Goal: Task Accomplishment & Management: Use online tool/utility

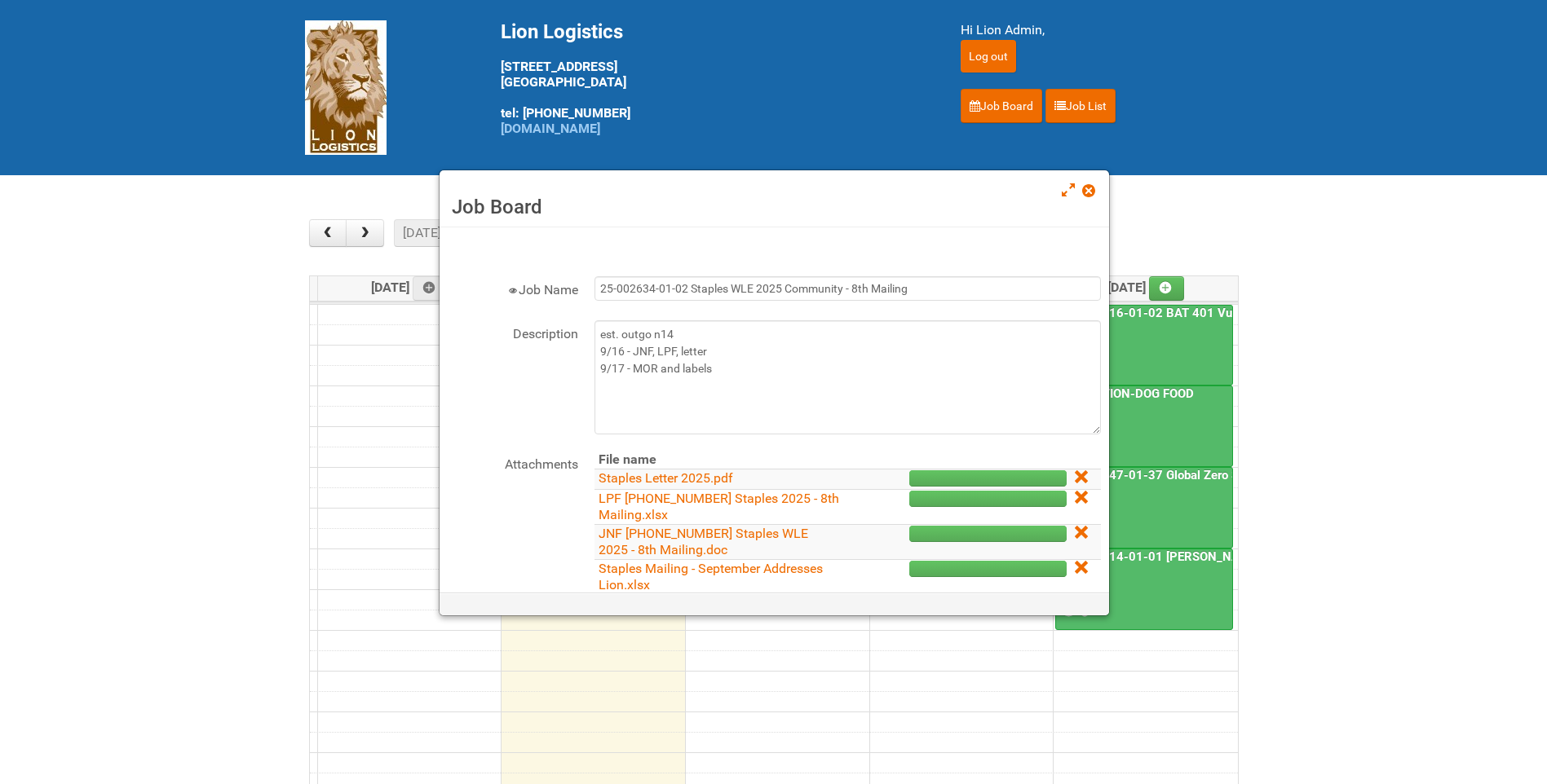
scroll to position [82, 0]
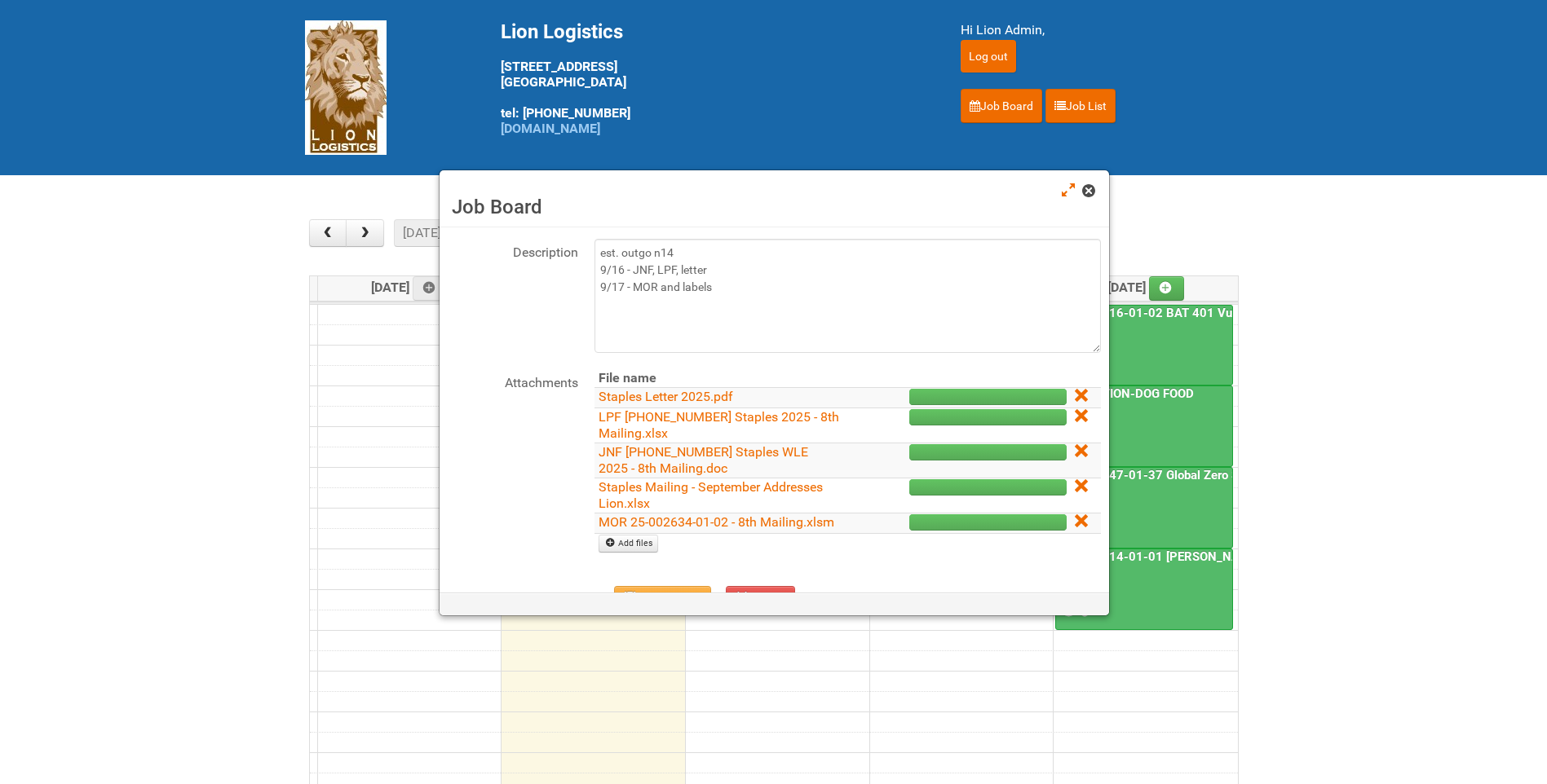
click at [1090, 184] on link at bounding box center [1089, 192] width 14 height 19
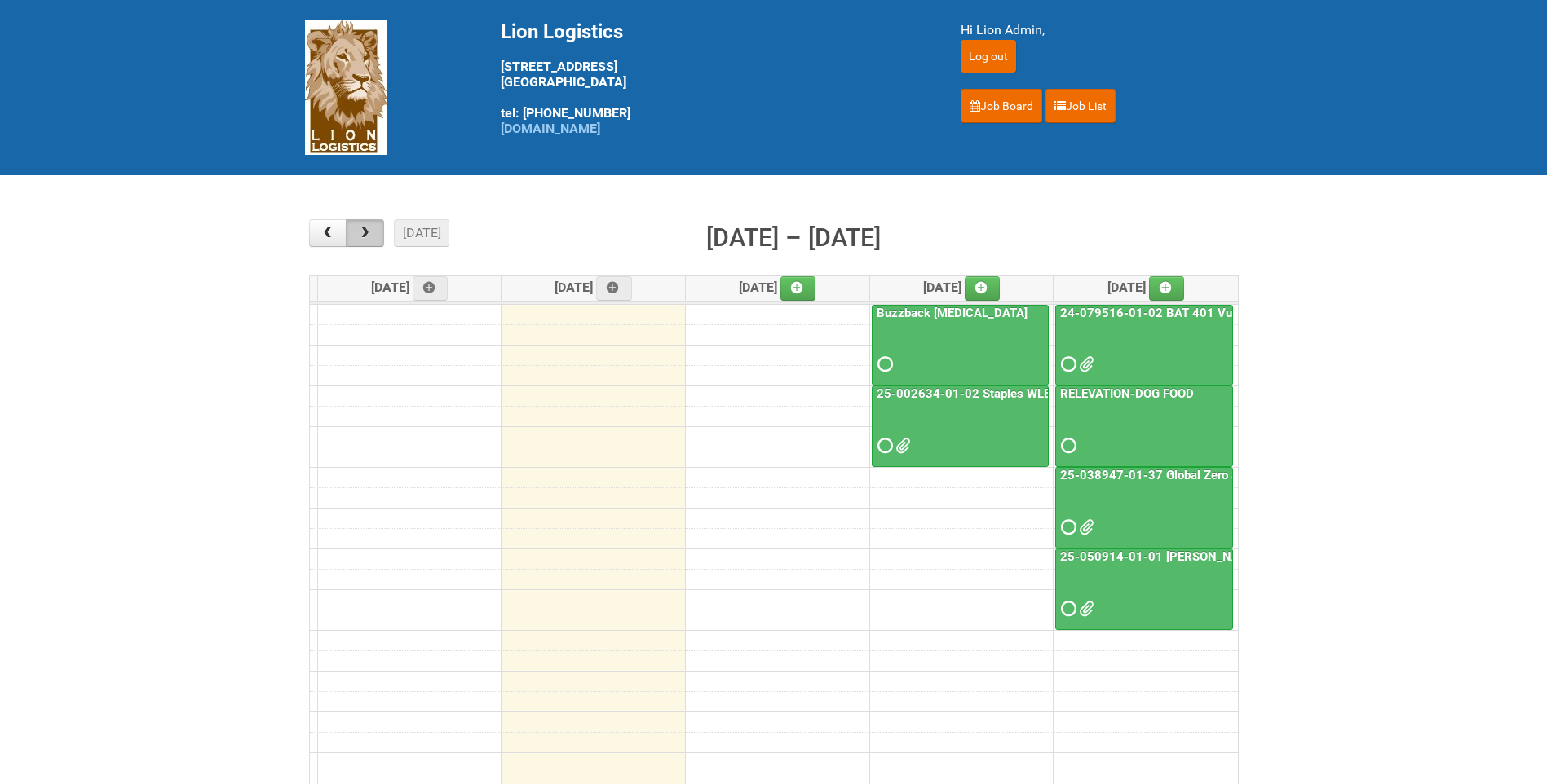
click at [367, 235] on span "button" at bounding box center [364, 233] width 15 height 13
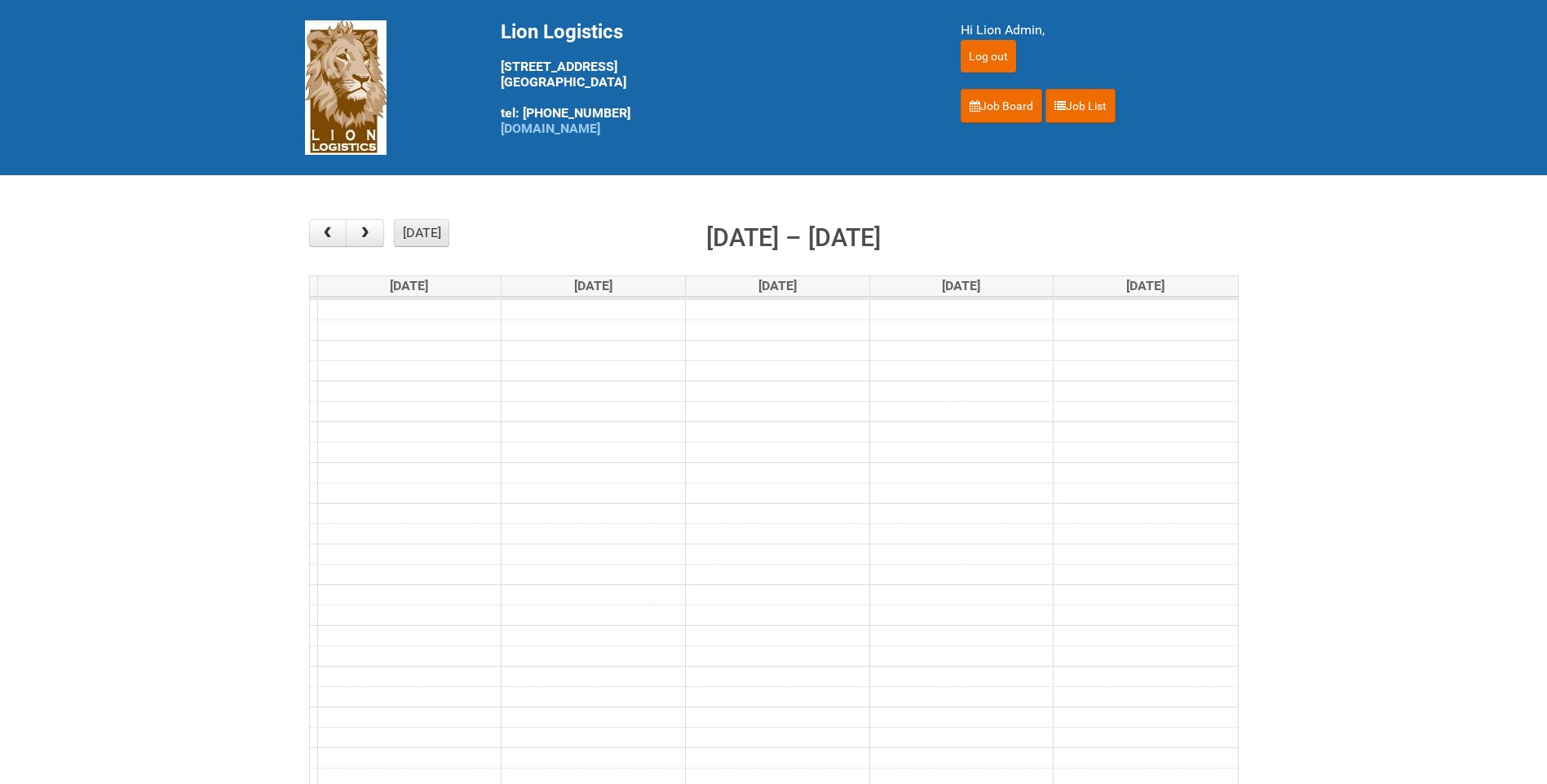
click at [414, 231] on button "[DATE]" at bounding box center [422, 233] width 56 height 28
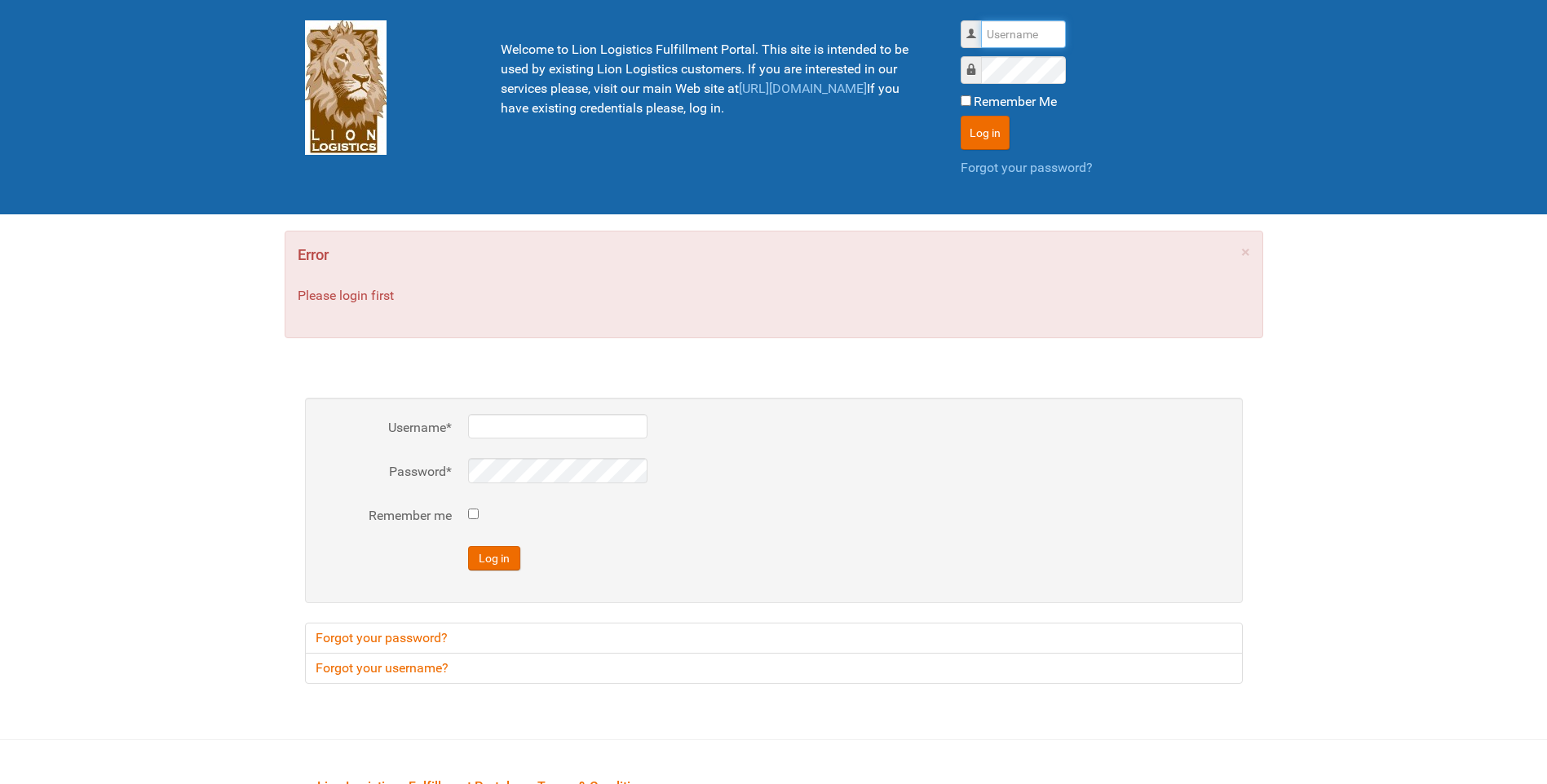
type input "lion"
click at [974, 115] on div "Remember Me" at bounding box center [1102, 104] width 283 height 24
click at [974, 127] on button "Log in" at bounding box center [985, 132] width 49 height 35
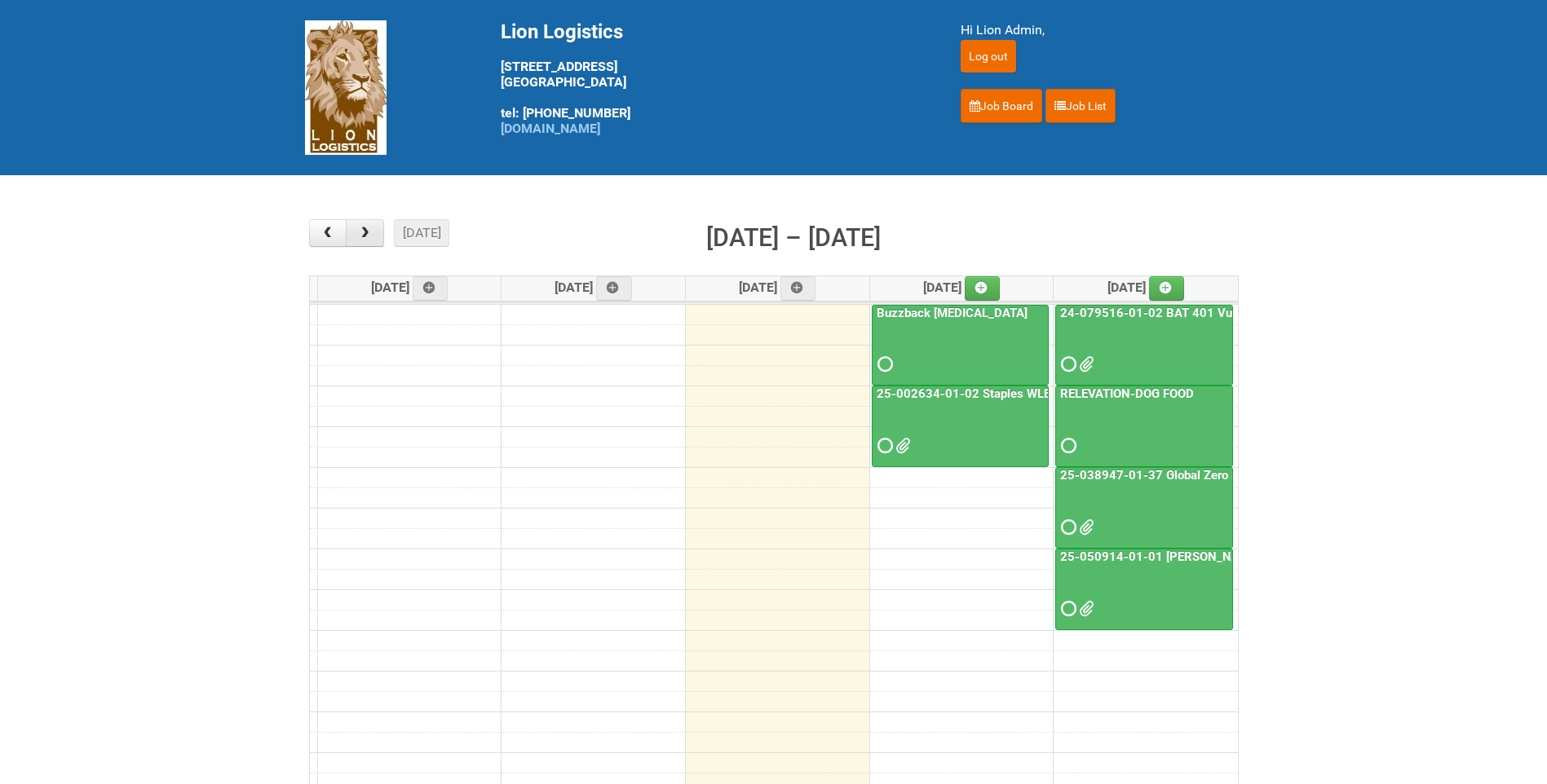
click at [365, 238] on span "button" at bounding box center [364, 233] width 15 height 13
